Goal: Transaction & Acquisition: Purchase product/service

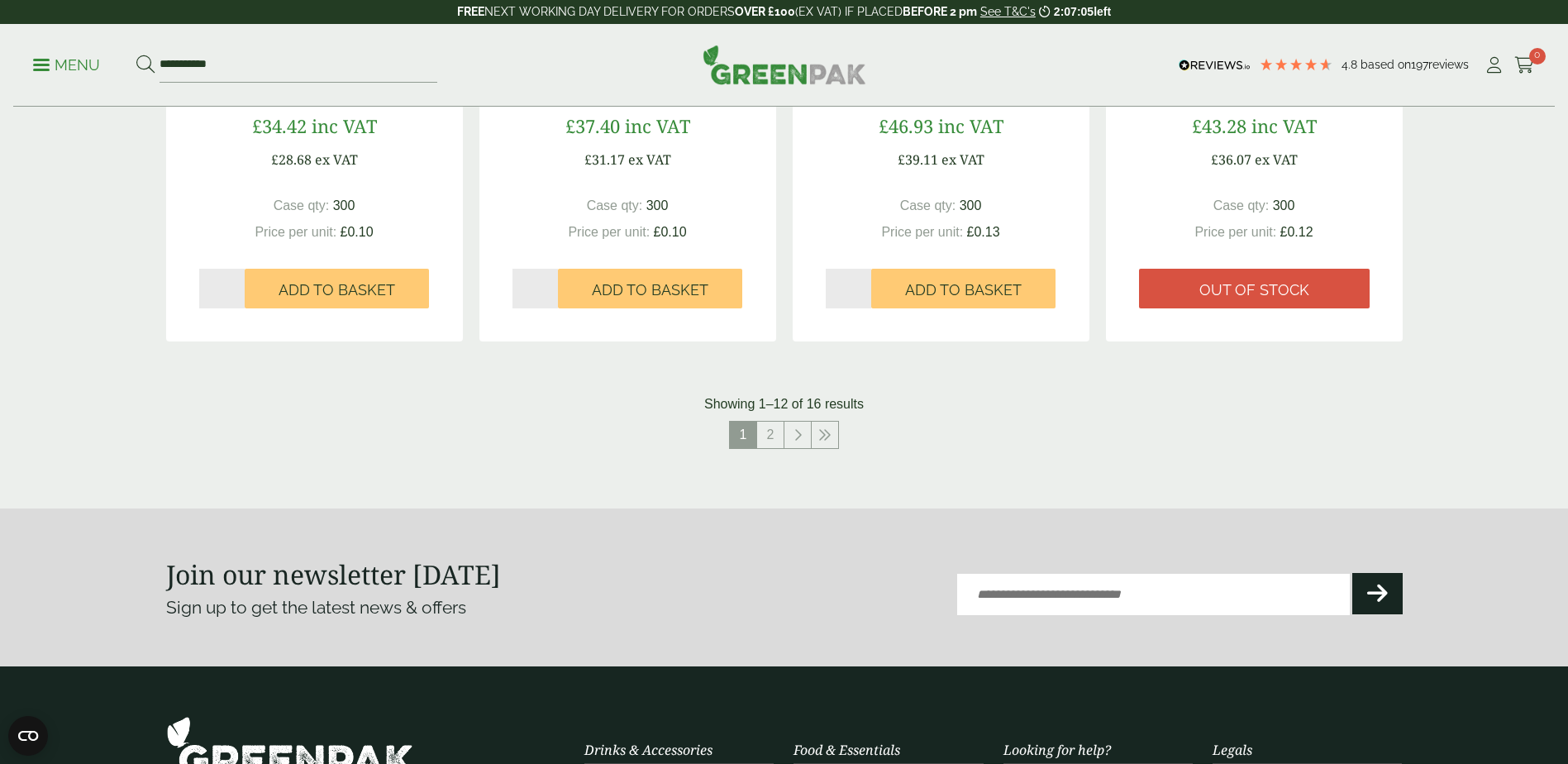
scroll to position [1902, 0]
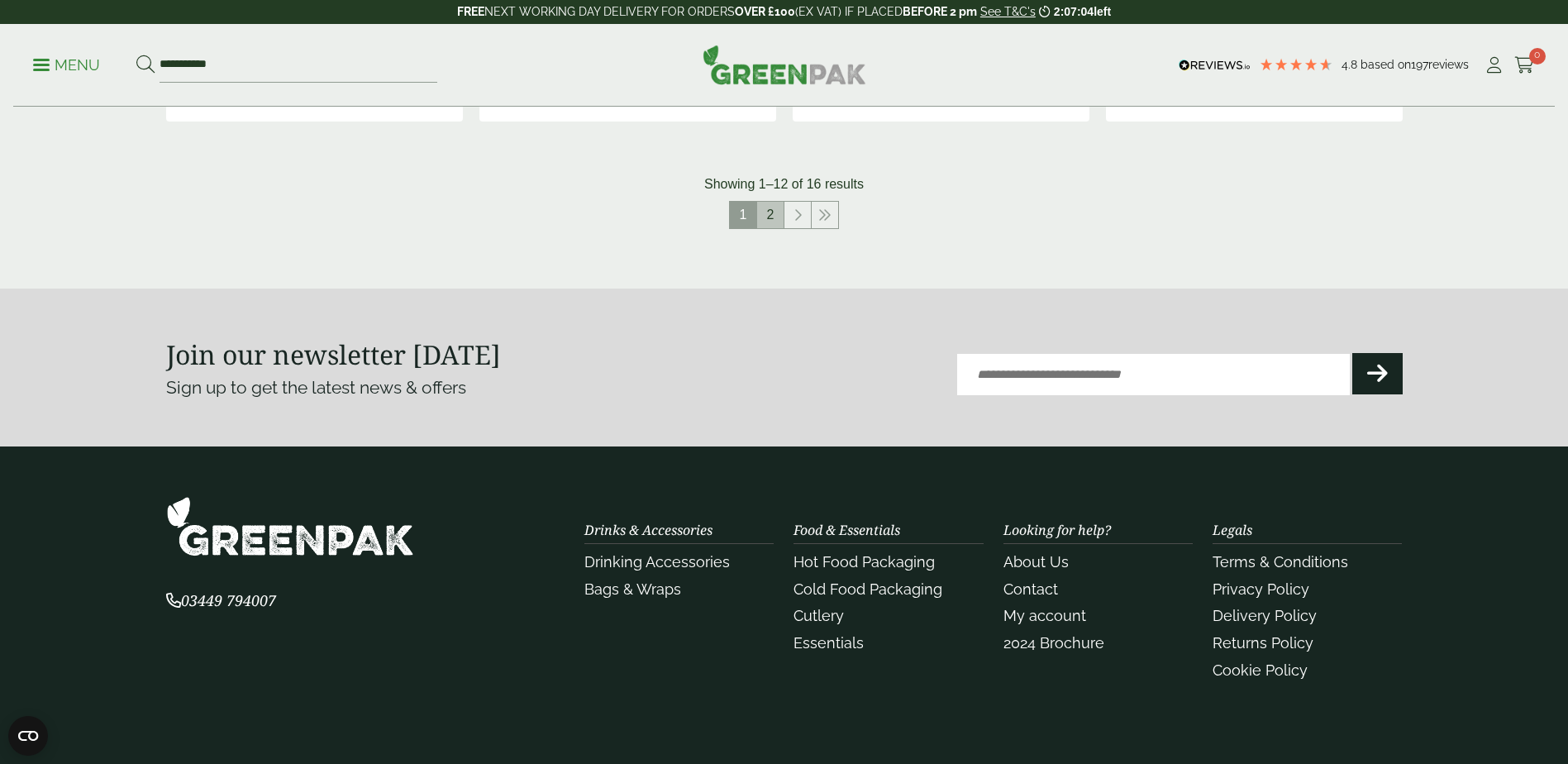
click at [766, 221] on link "2" at bounding box center [770, 215] width 26 height 26
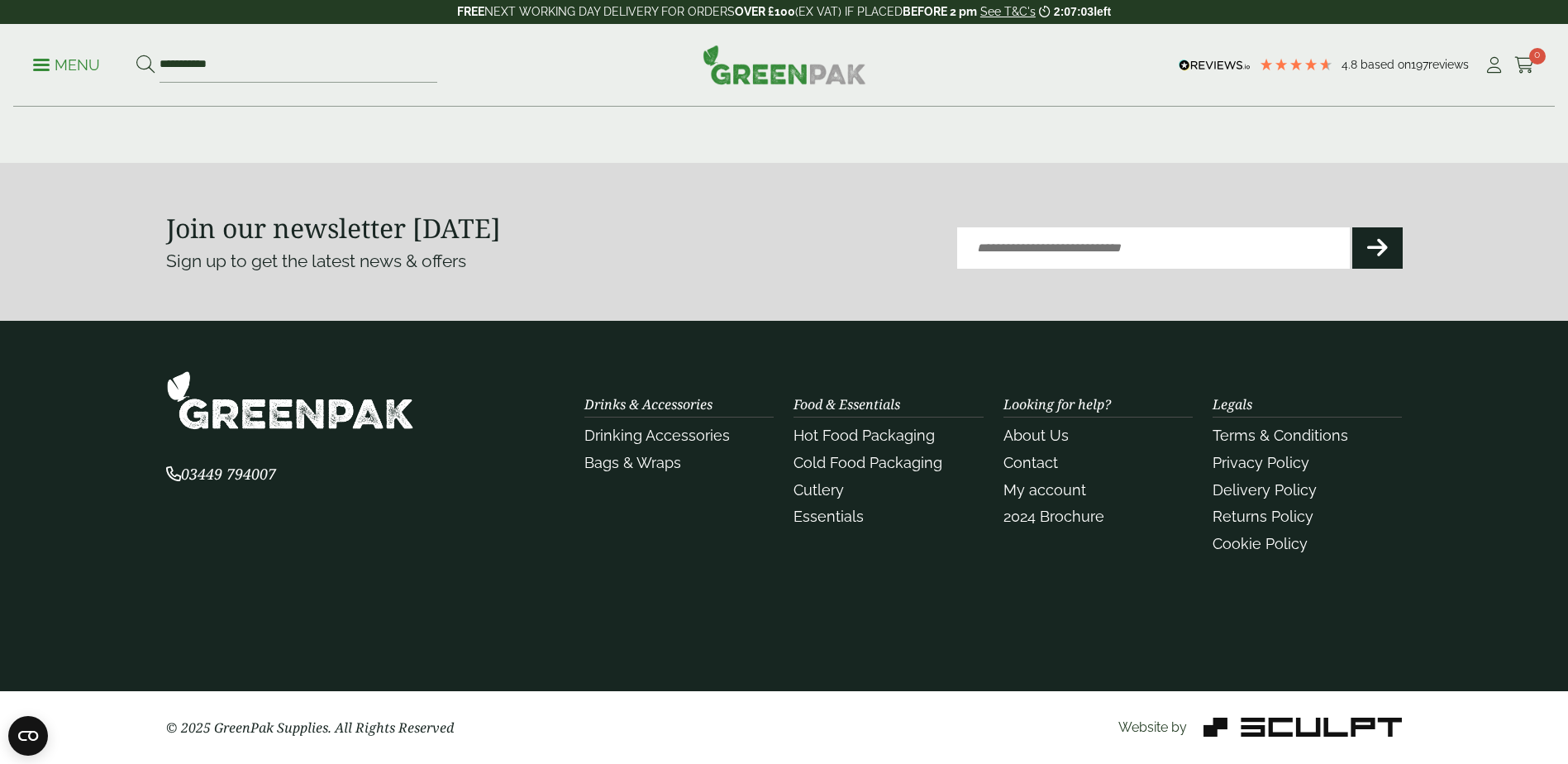
scroll to position [951, 0]
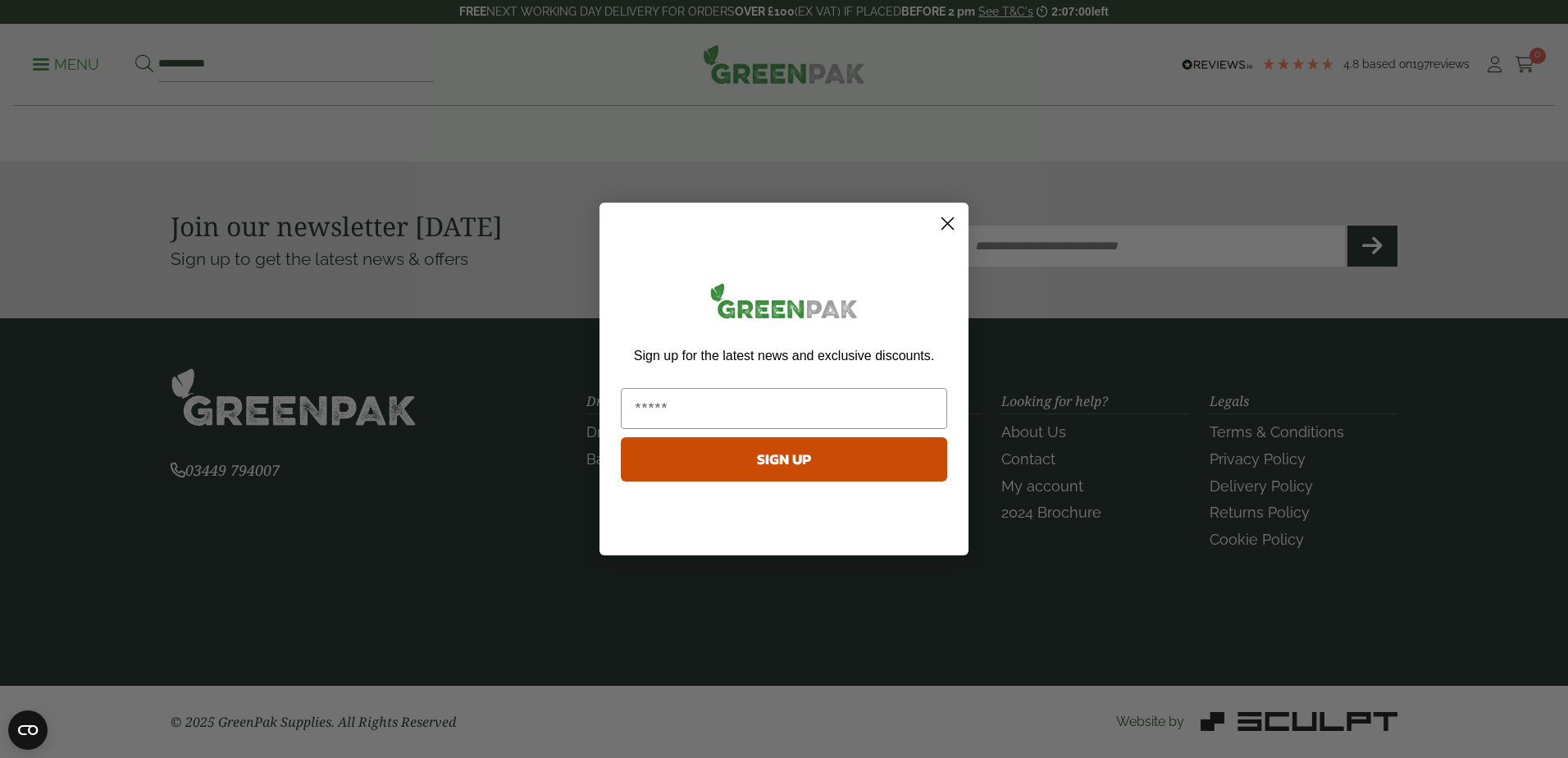
click at [947, 219] on circle "Close dialog" at bounding box center [947, 223] width 27 height 27
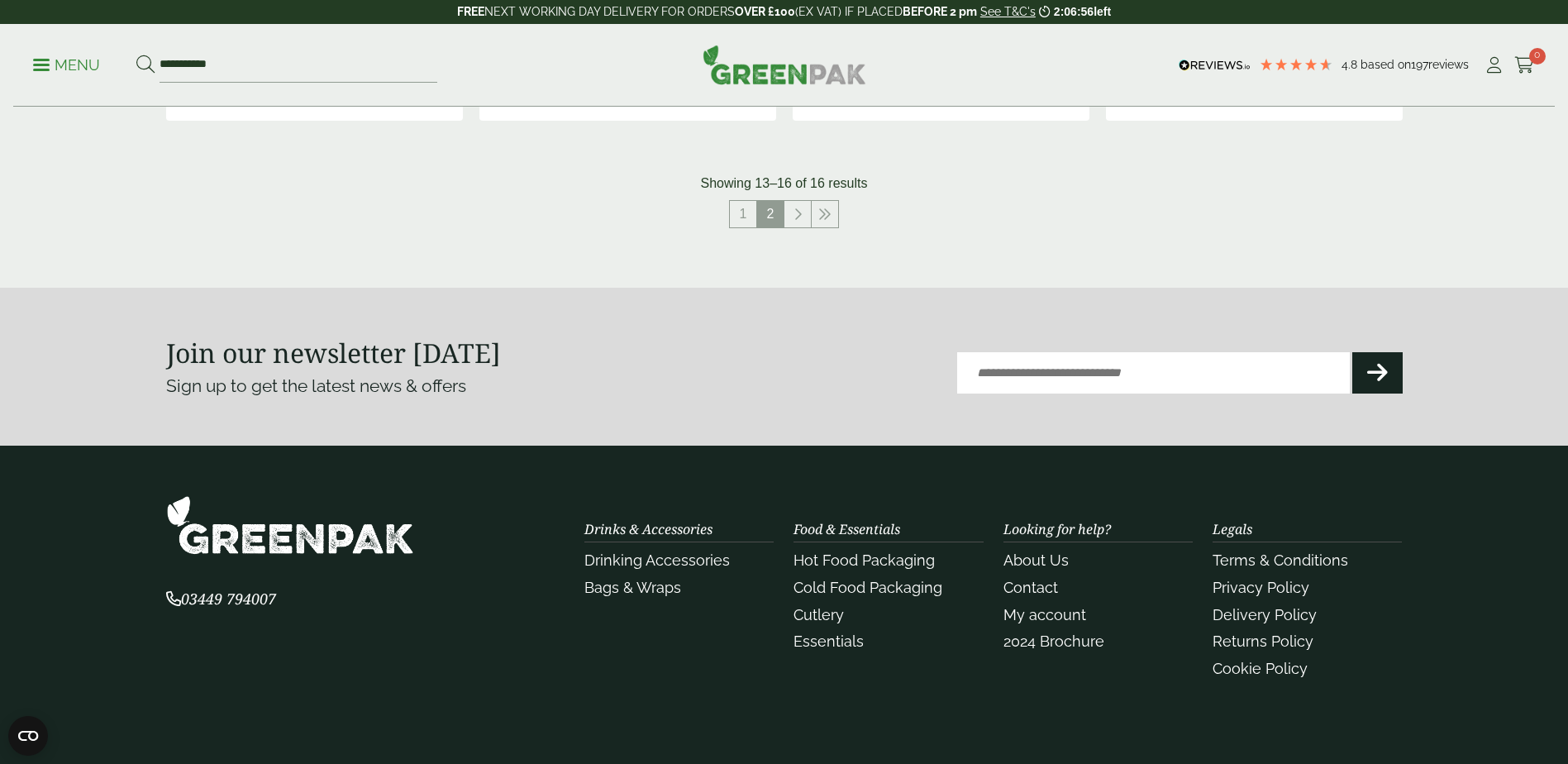
scroll to position [827, 0]
click at [802, 211] on link at bounding box center [798, 214] width 26 height 26
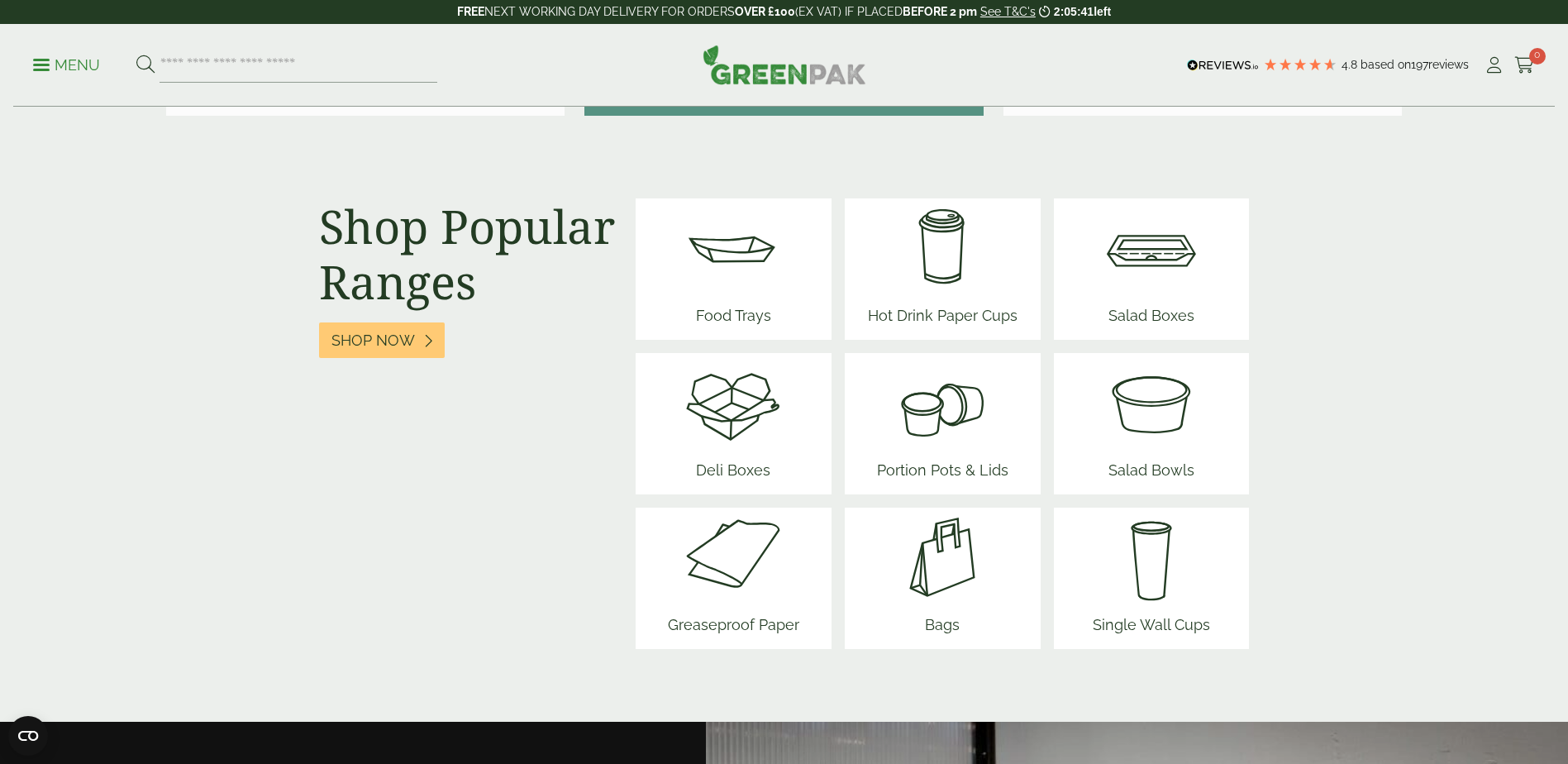
scroll to position [2070, 0]
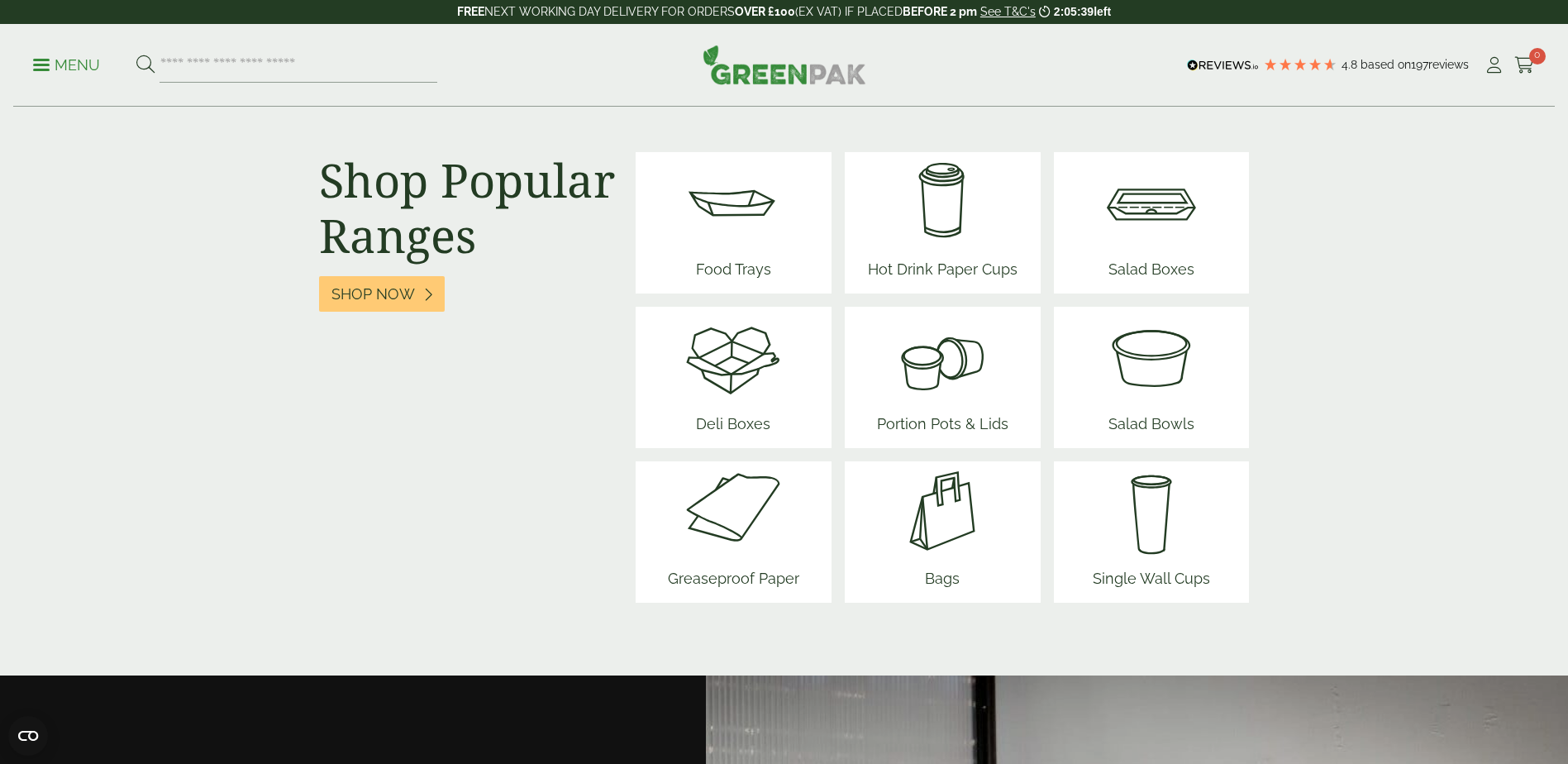
click at [952, 373] on img at bounding box center [942, 356] width 144 height 99
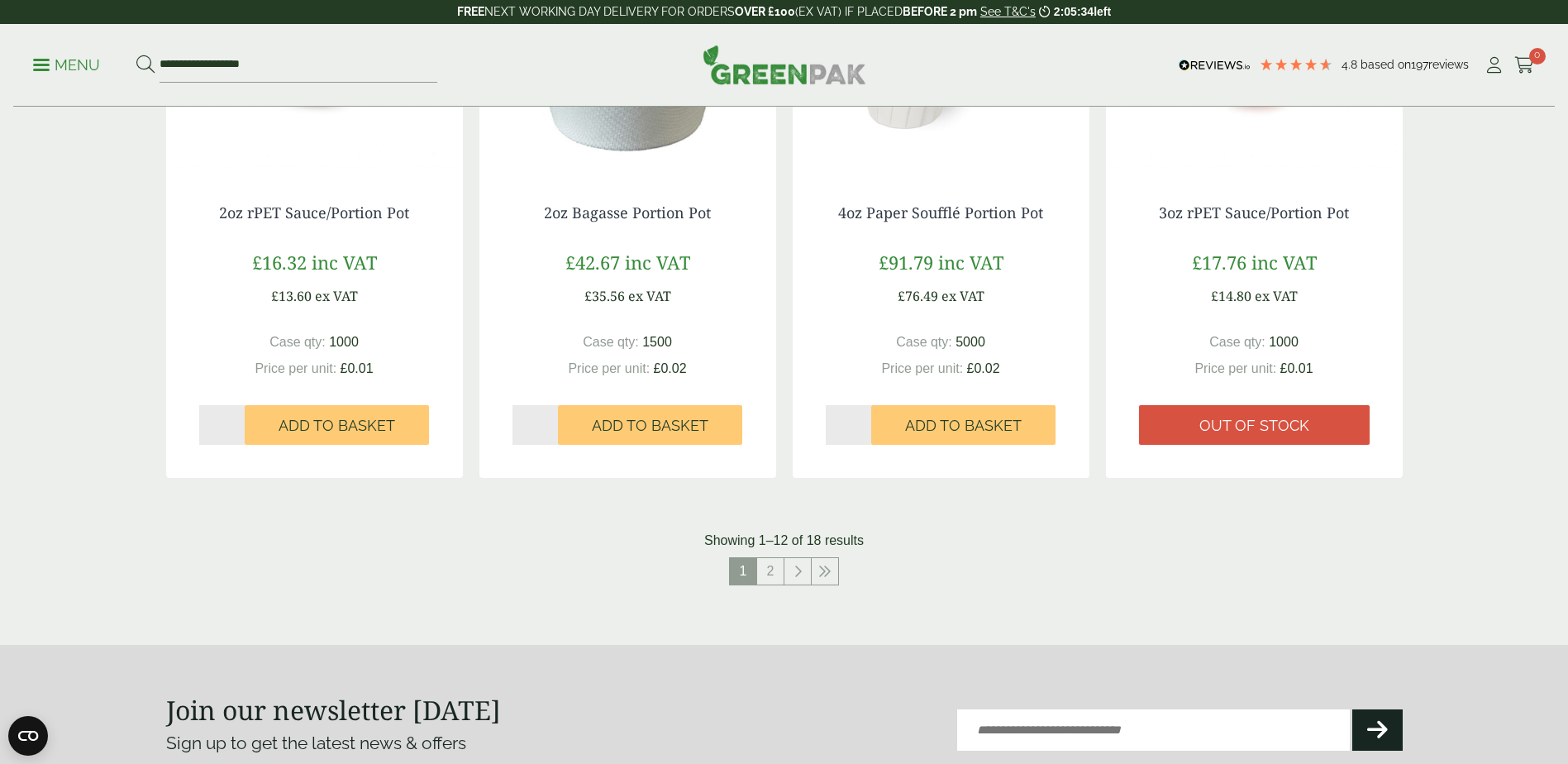
scroll to position [1736, 0]
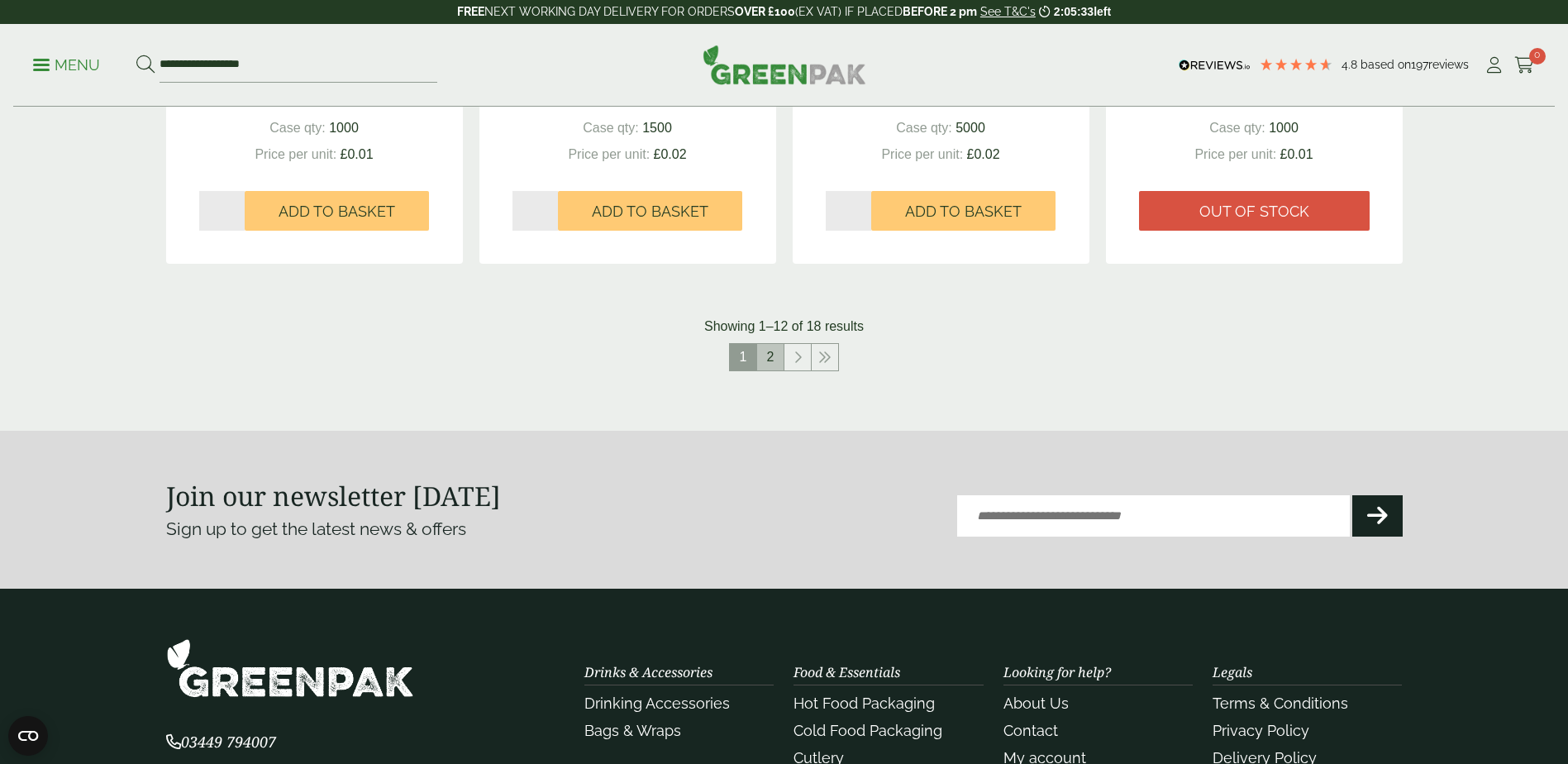
click at [772, 358] on link "2" at bounding box center [770, 357] width 26 height 26
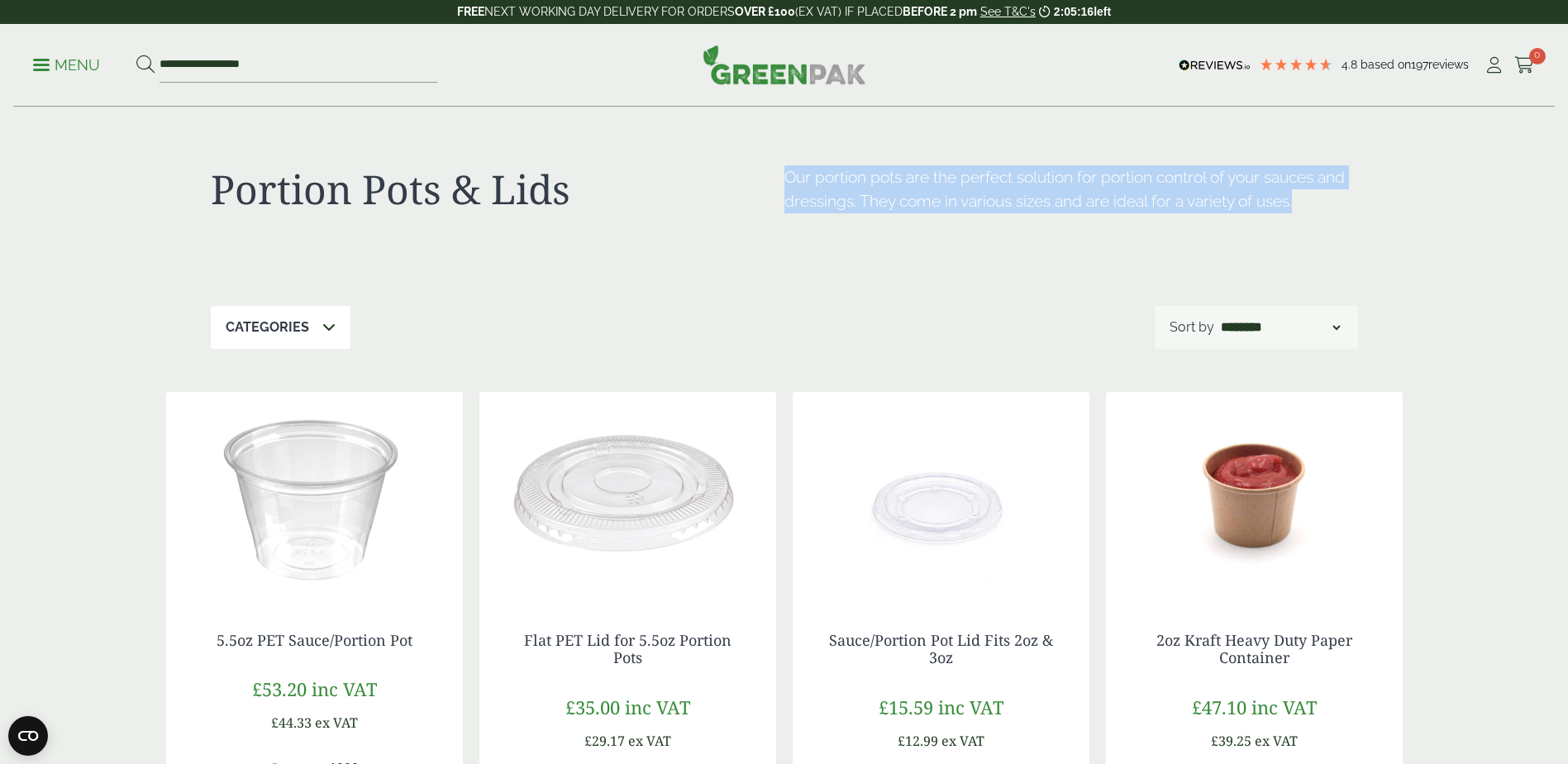
drag, startPoint x: 1340, startPoint y: 202, endPoint x: 788, endPoint y: 173, distance: 552.8
click at [788, 173] on p "Our portion pots are the perfect solution for portion control of your sauces an…" at bounding box center [1072, 189] width 574 height 48
drag, startPoint x: 788, startPoint y: 173, endPoint x: 835, endPoint y: 182, distance: 47.9
copy span "Our portion pots are the perfect solution for portion control of your sauces an…"
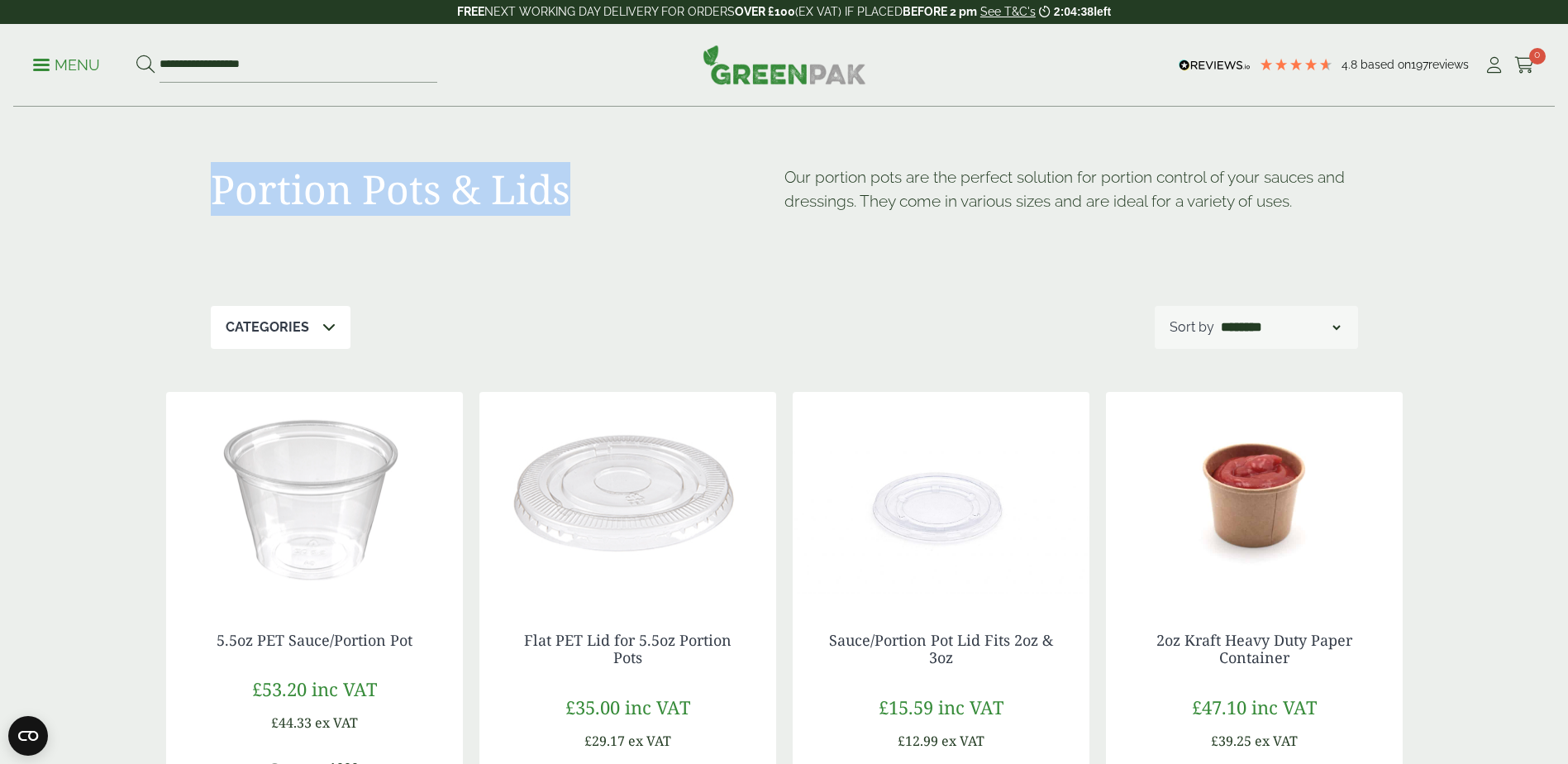
drag, startPoint x: 575, startPoint y: 189, endPoint x: 213, endPoint y: 186, distance: 362.0
click at [213, 186] on h1 "Portion Pots & Lids" at bounding box center [498, 189] width 574 height 48
drag, startPoint x: 213, startPoint y: 186, endPoint x: 310, endPoint y: 196, distance: 97.5
copy h1 "Portion Pots & Lids"
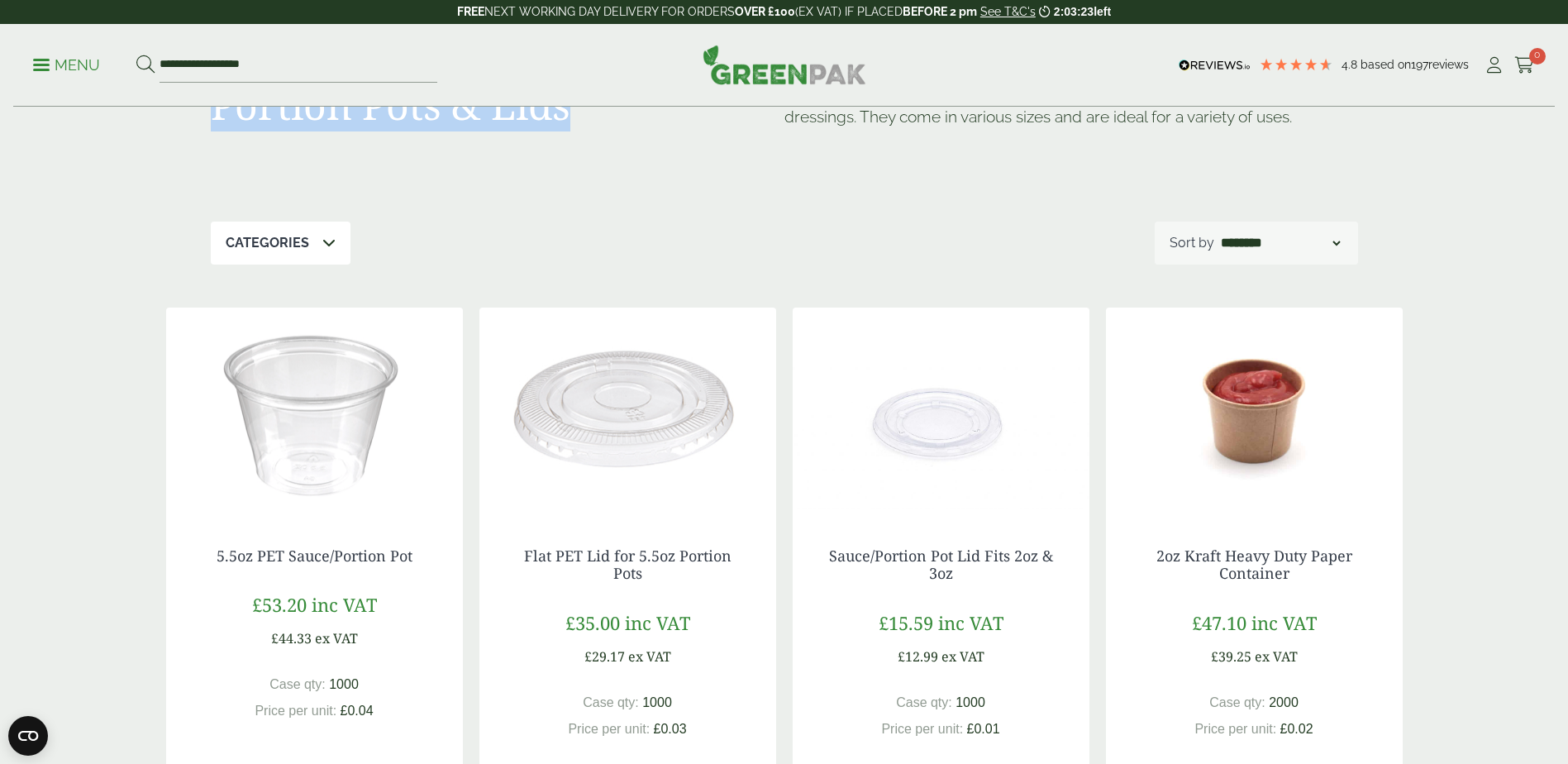
scroll to position [165, 0]
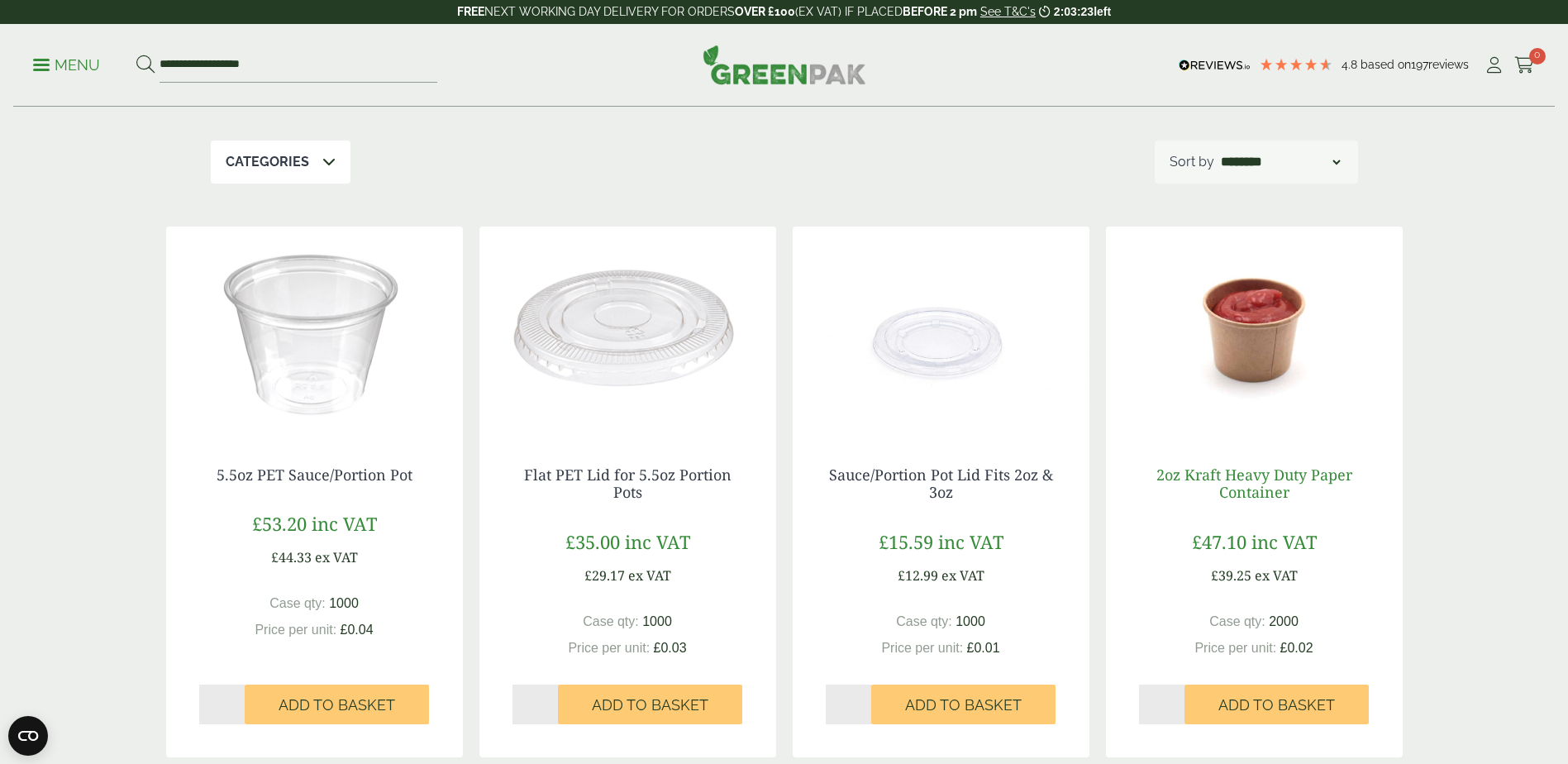
click at [1230, 473] on link "2oz Kraft Heavy Duty Paper Container" at bounding box center [1255, 483] width 196 height 38
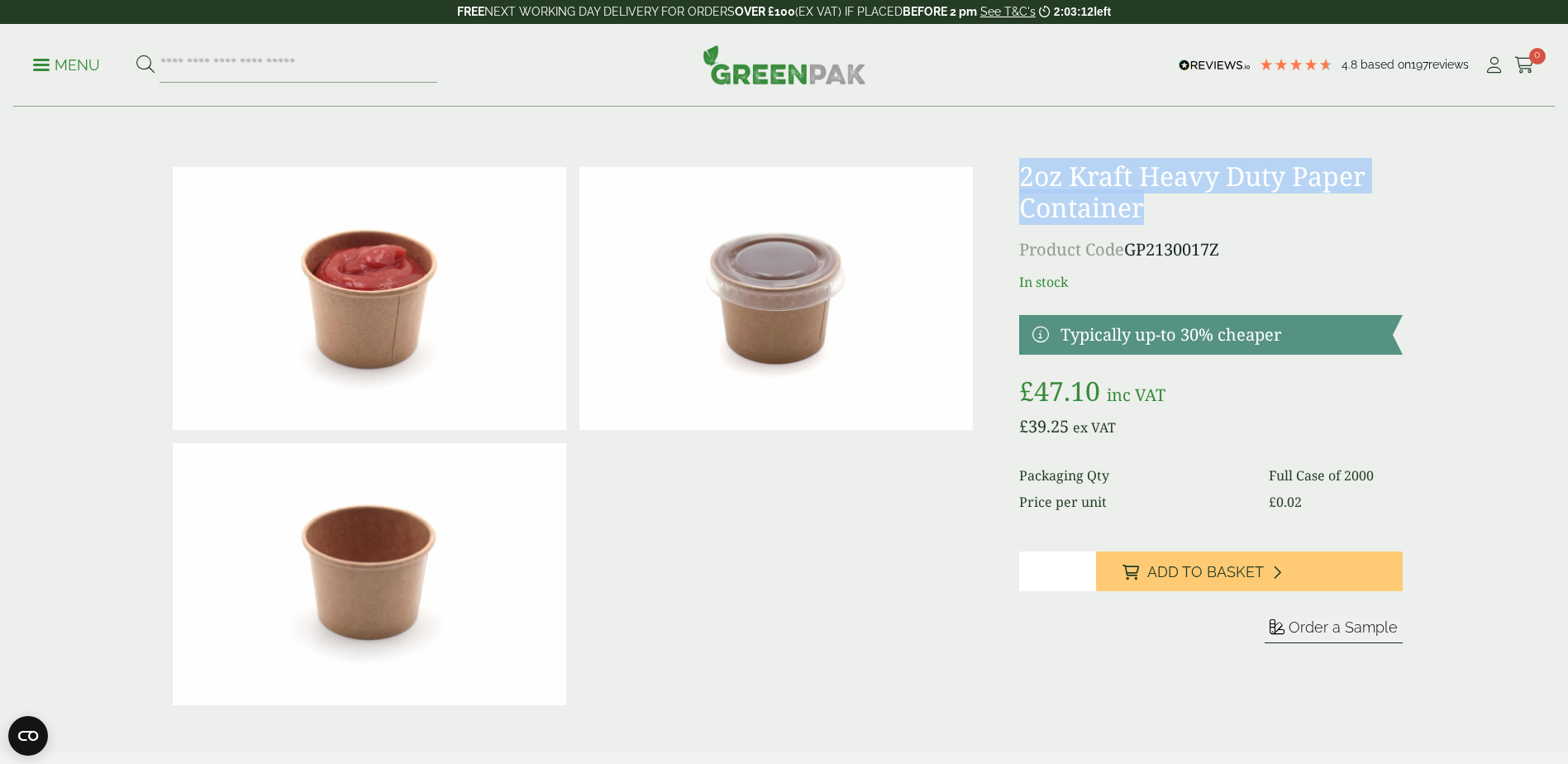
drag, startPoint x: 1177, startPoint y: 206, endPoint x: 1004, endPoint y: 181, distance: 174.8
click at [1004, 181] on div "£" at bounding box center [785, 436] width 1256 height 551
drag, startPoint x: 1012, startPoint y: 182, endPoint x: 1067, endPoint y: 186, distance: 55.1
copy h1 "2oz Kraft Heavy Duty Paper Container"
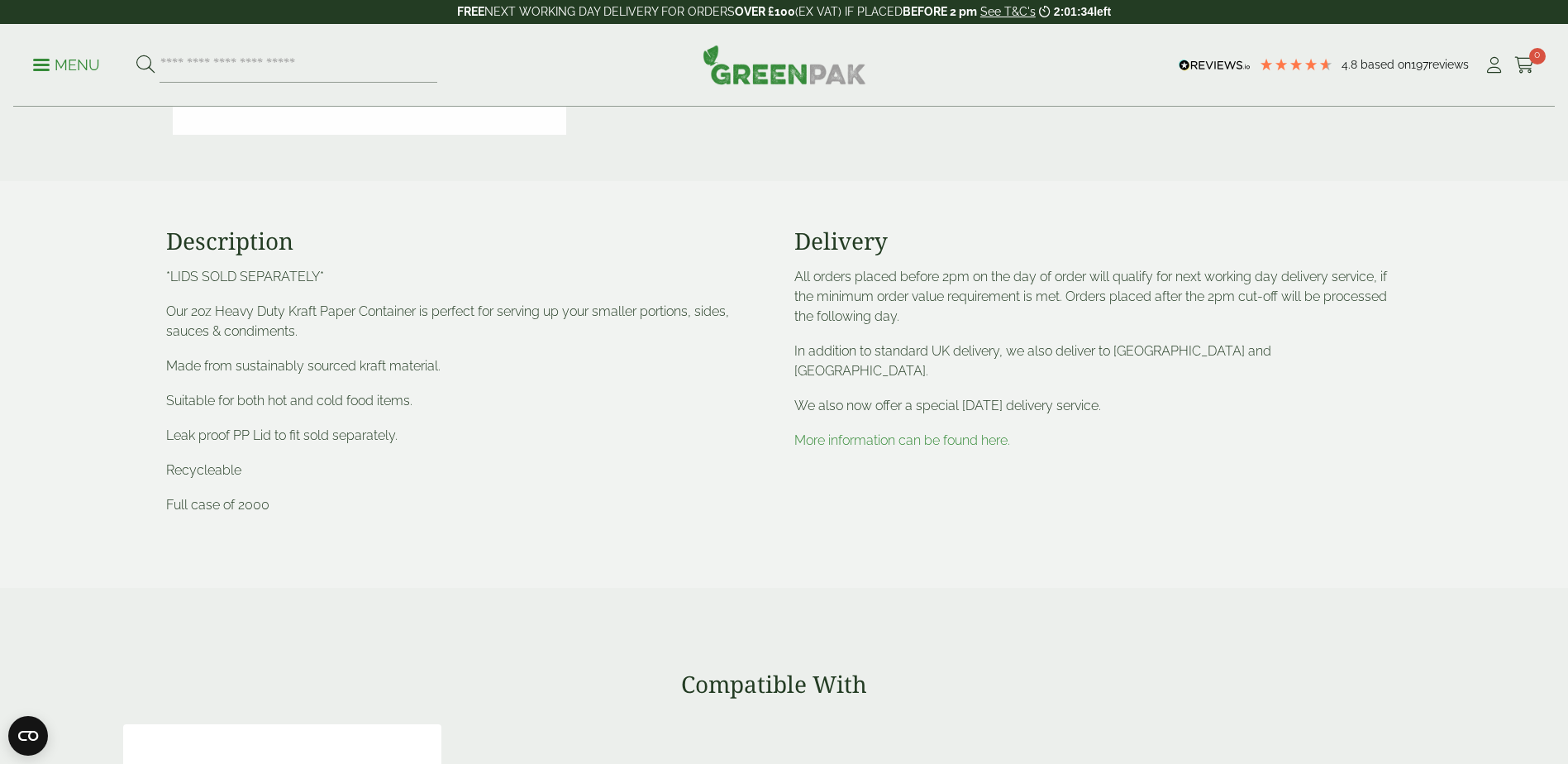
scroll to position [578, 0]
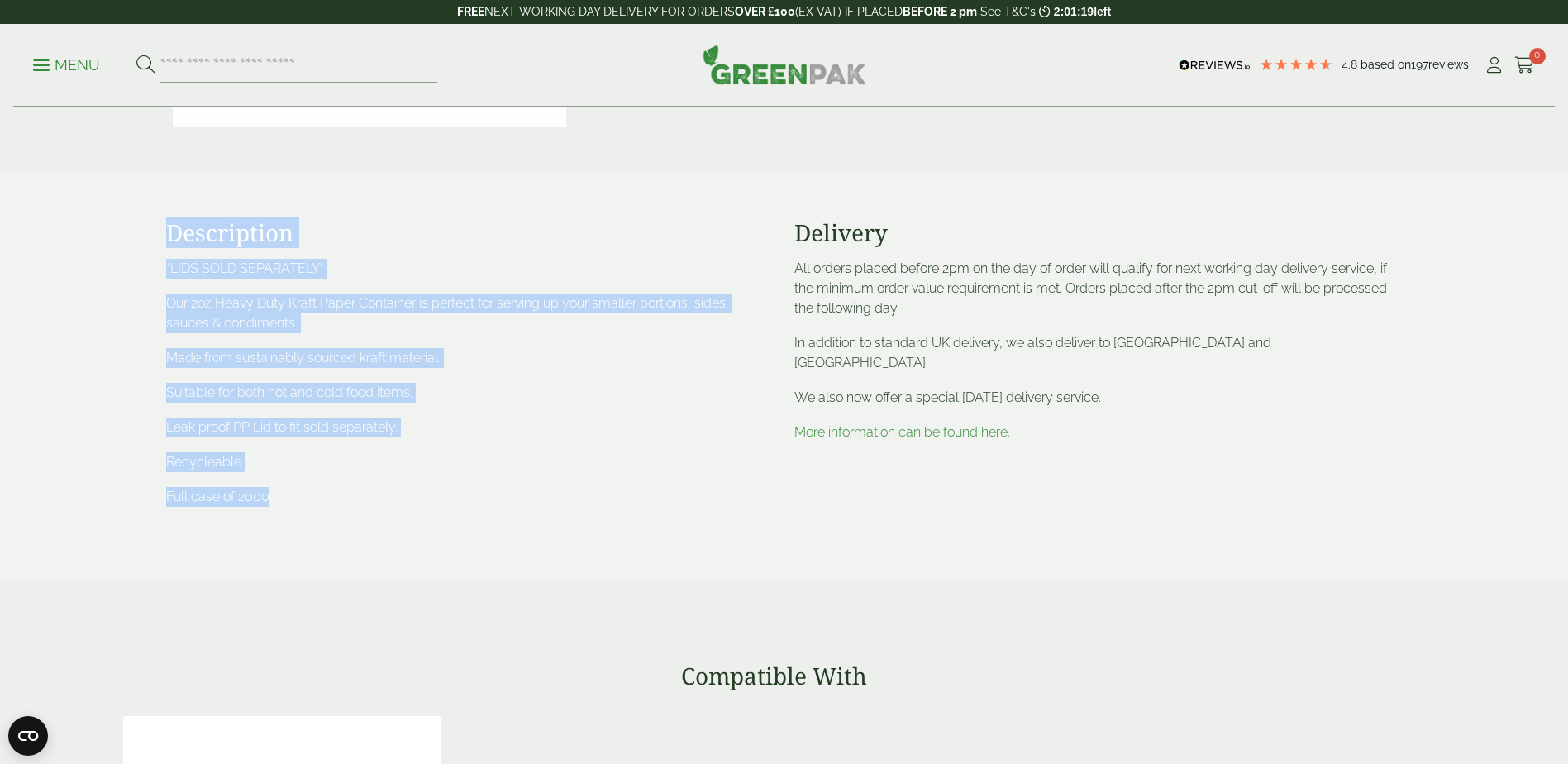
drag, startPoint x: 285, startPoint y: 502, endPoint x: 139, endPoint y: 221, distance: 316.7
click at [139, 221] on section "Description *LIDS SOLD SEPARATELY* Our 2oz Heavy Duty Kraft Paper Container is …" at bounding box center [784, 375] width 1568 height 407
drag, startPoint x: 139, startPoint y: 221, endPoint x: 206, endPoint y: 228, distance: 67.4
copy div "Description *LIDS SOLD SEPARATELY* Our 2oz Heavy Duty Kraft Paper Container is …"
